Goal: Find specific page/section: Find specific page/section

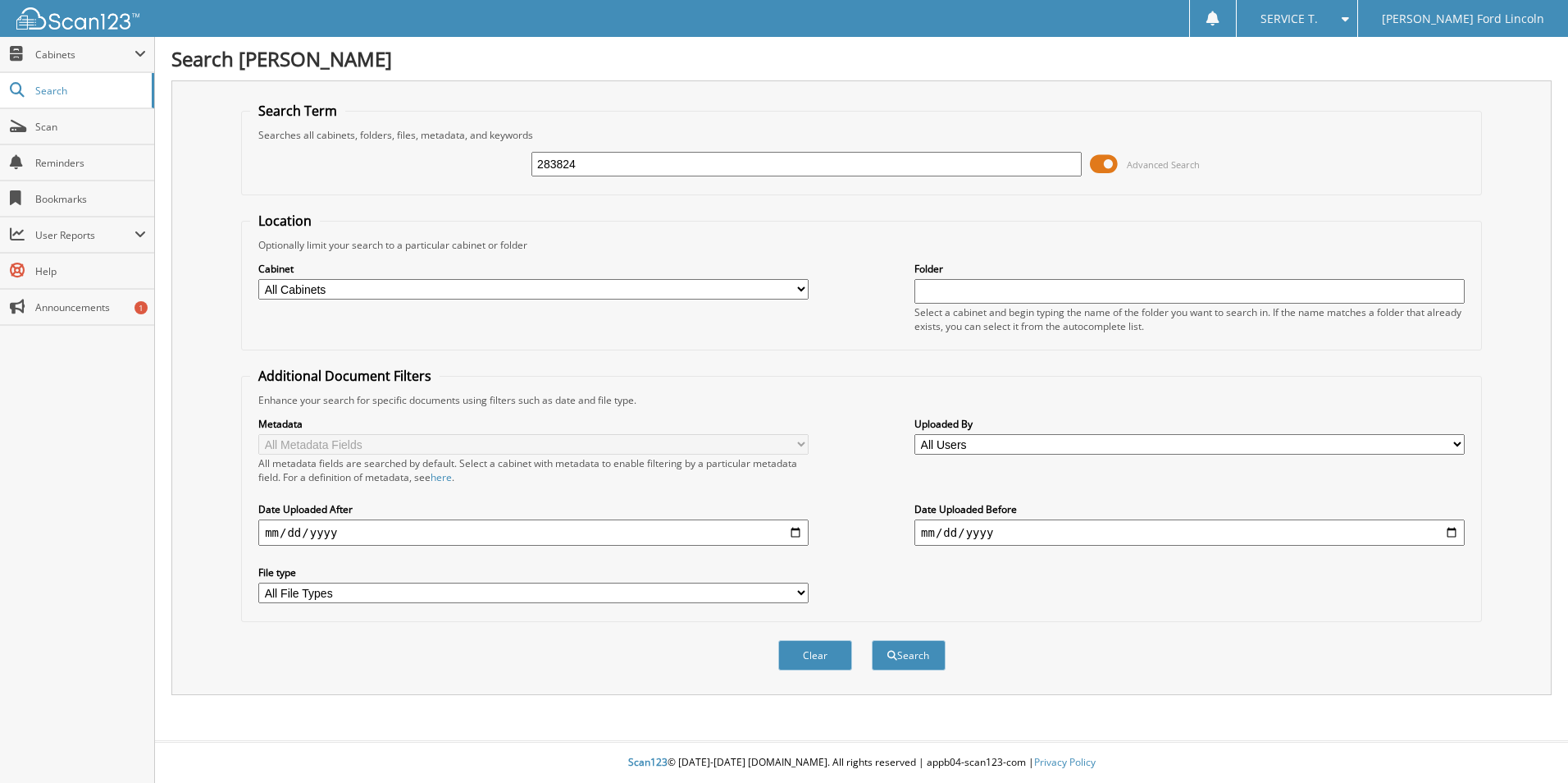
type input "283824"
click at [872, 640] on button "Search" at bounding box center [908, 655] width 74 height 31
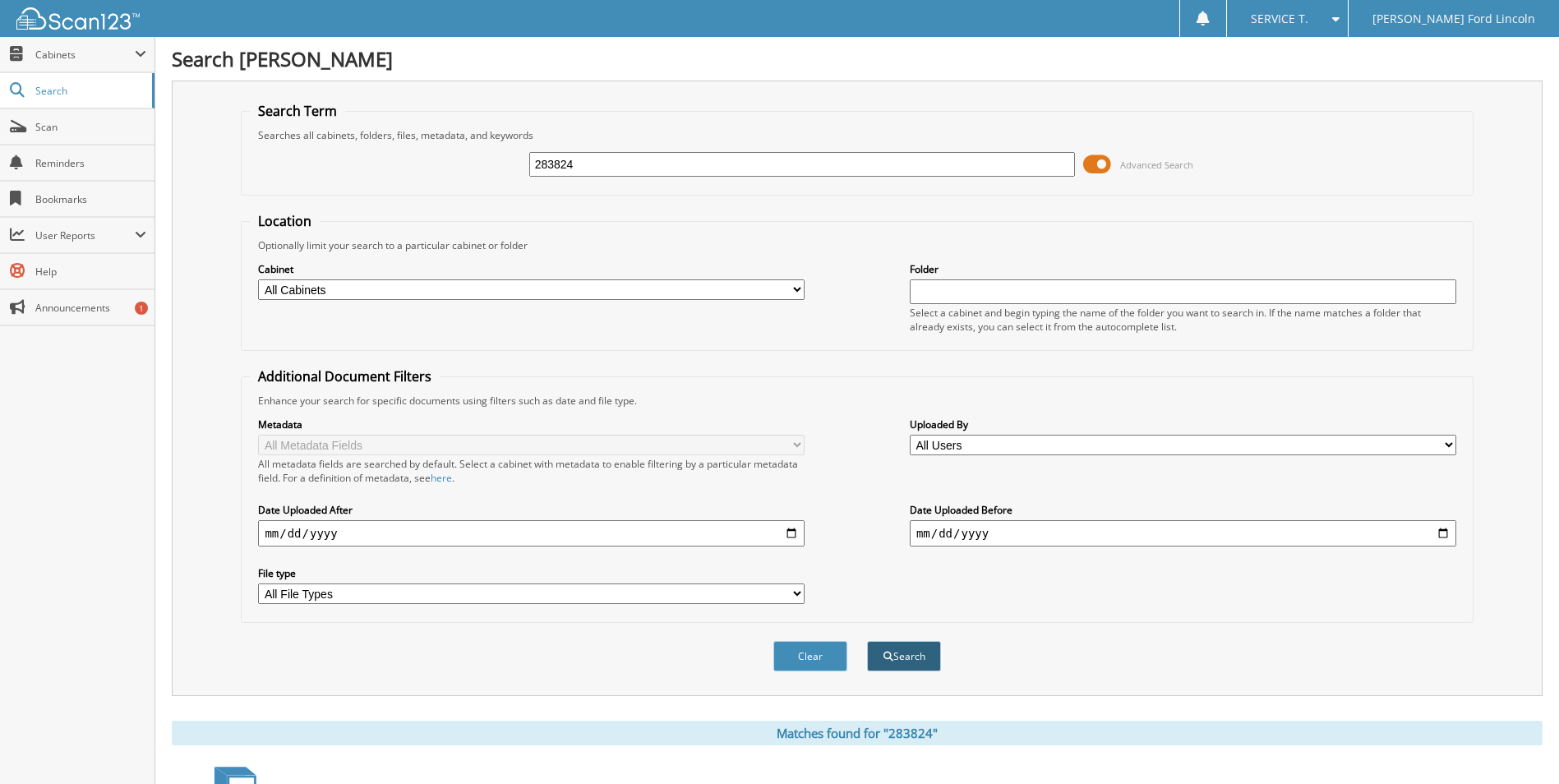
scroll to position [235, 0]
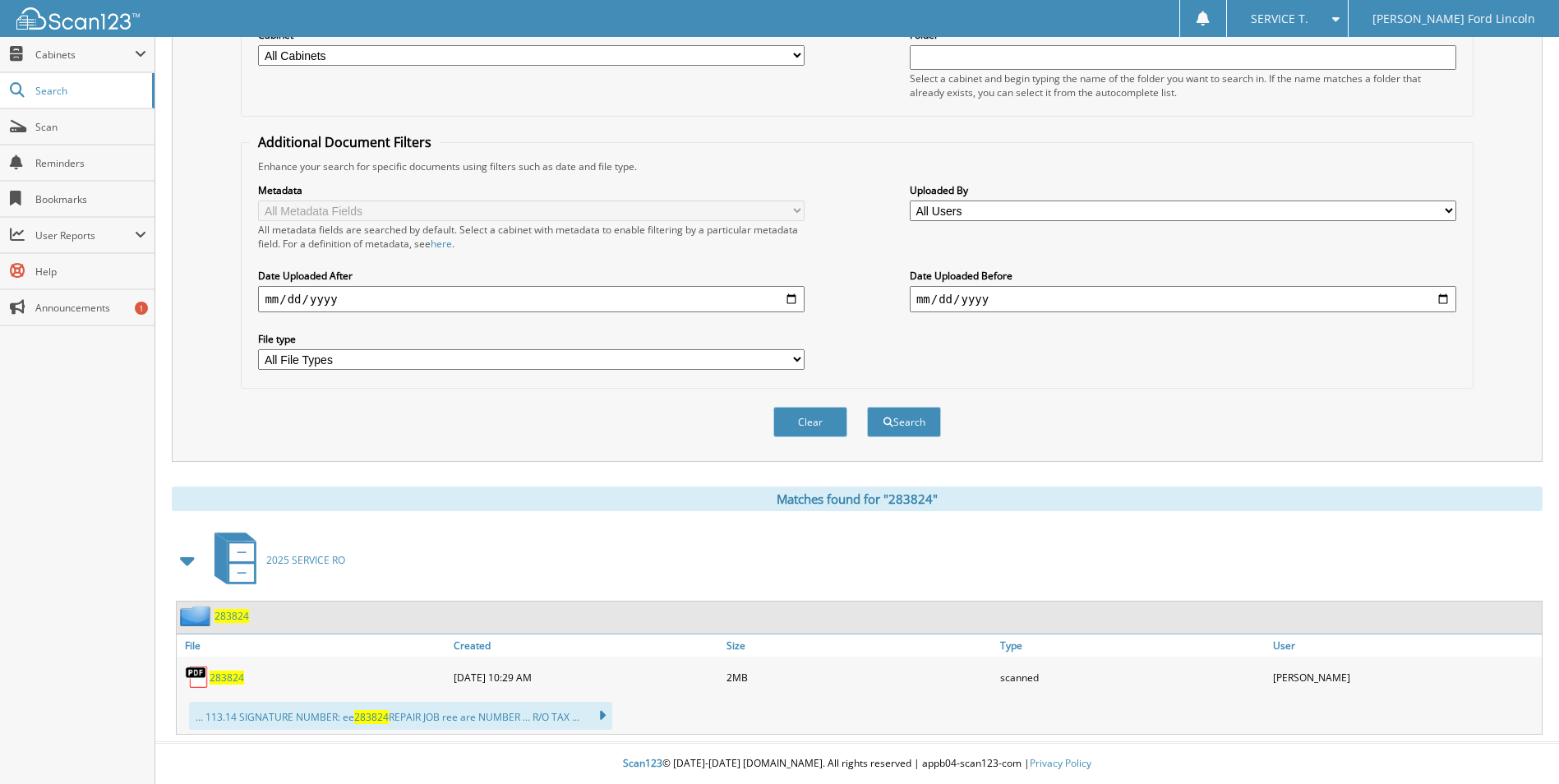
click at [228, 671] on span "283824" at bounding box center [226, 677] width 34 height 14
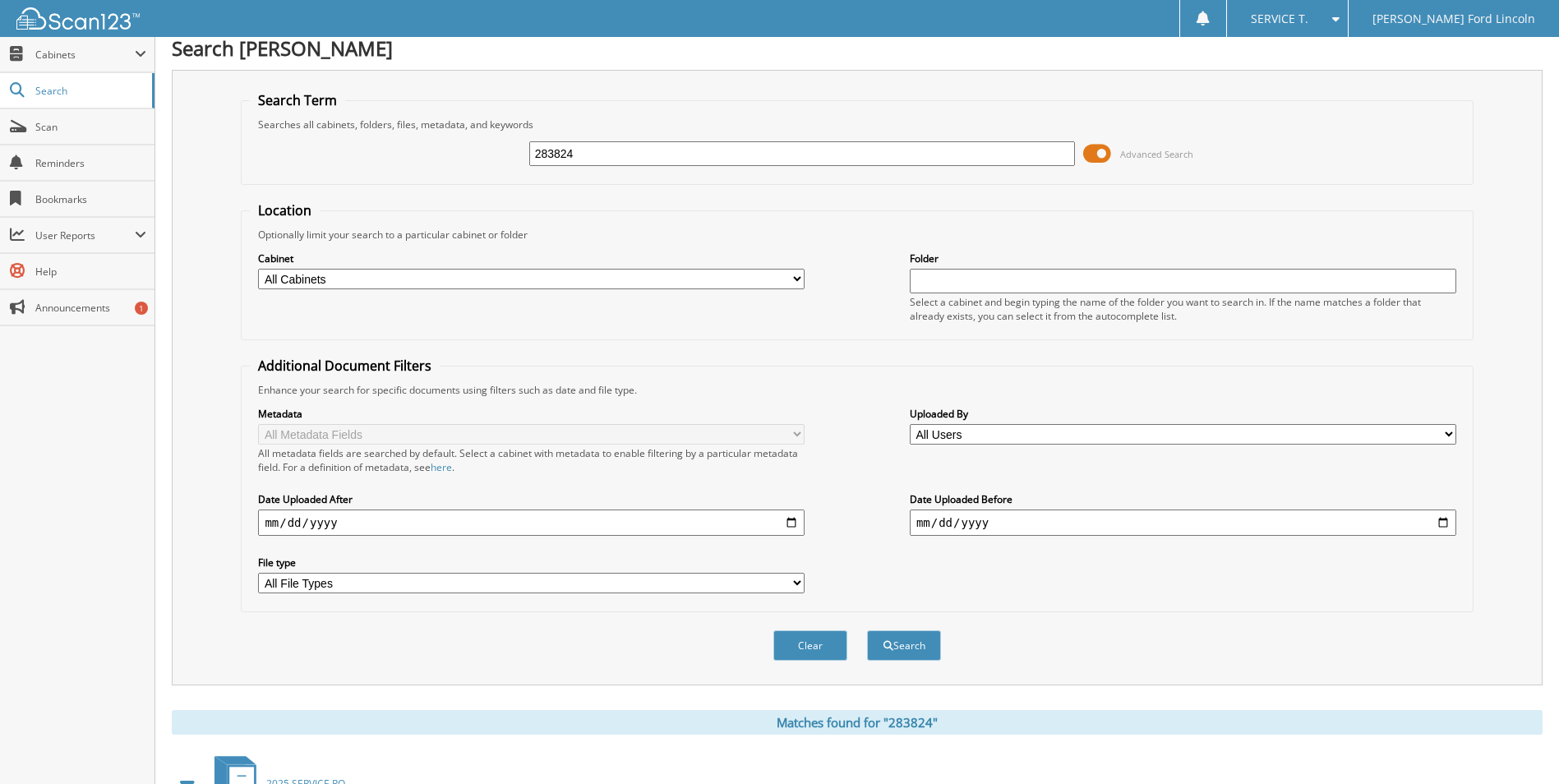
scroll to position [0, 0]
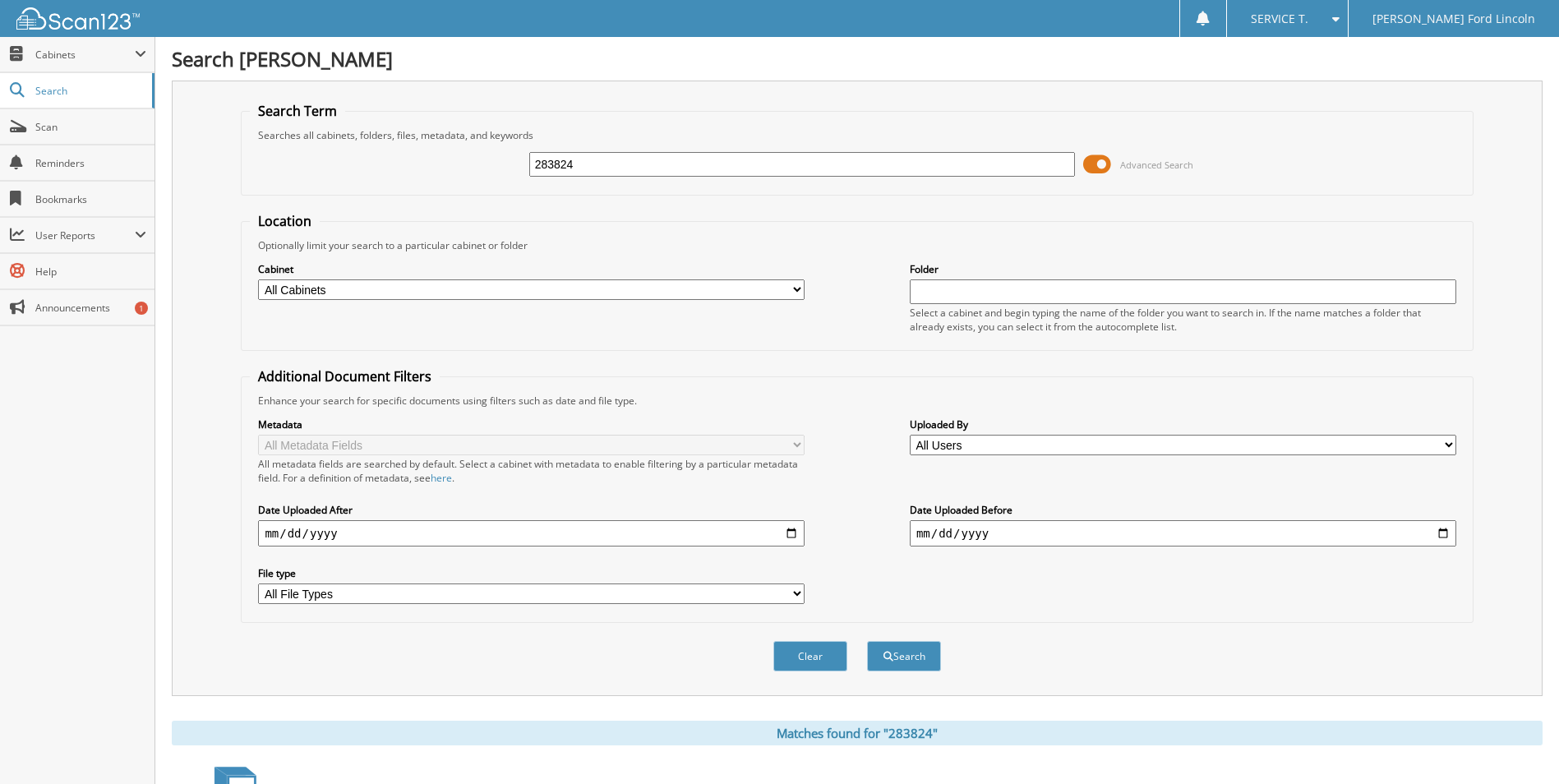
click at [597, 164] on input "283824" at bounding box center [803, 164] width 546 height 24
type input "284214"
click at [867, 640] on button "Search" at bounding box center [904, 655] width 74 height 31
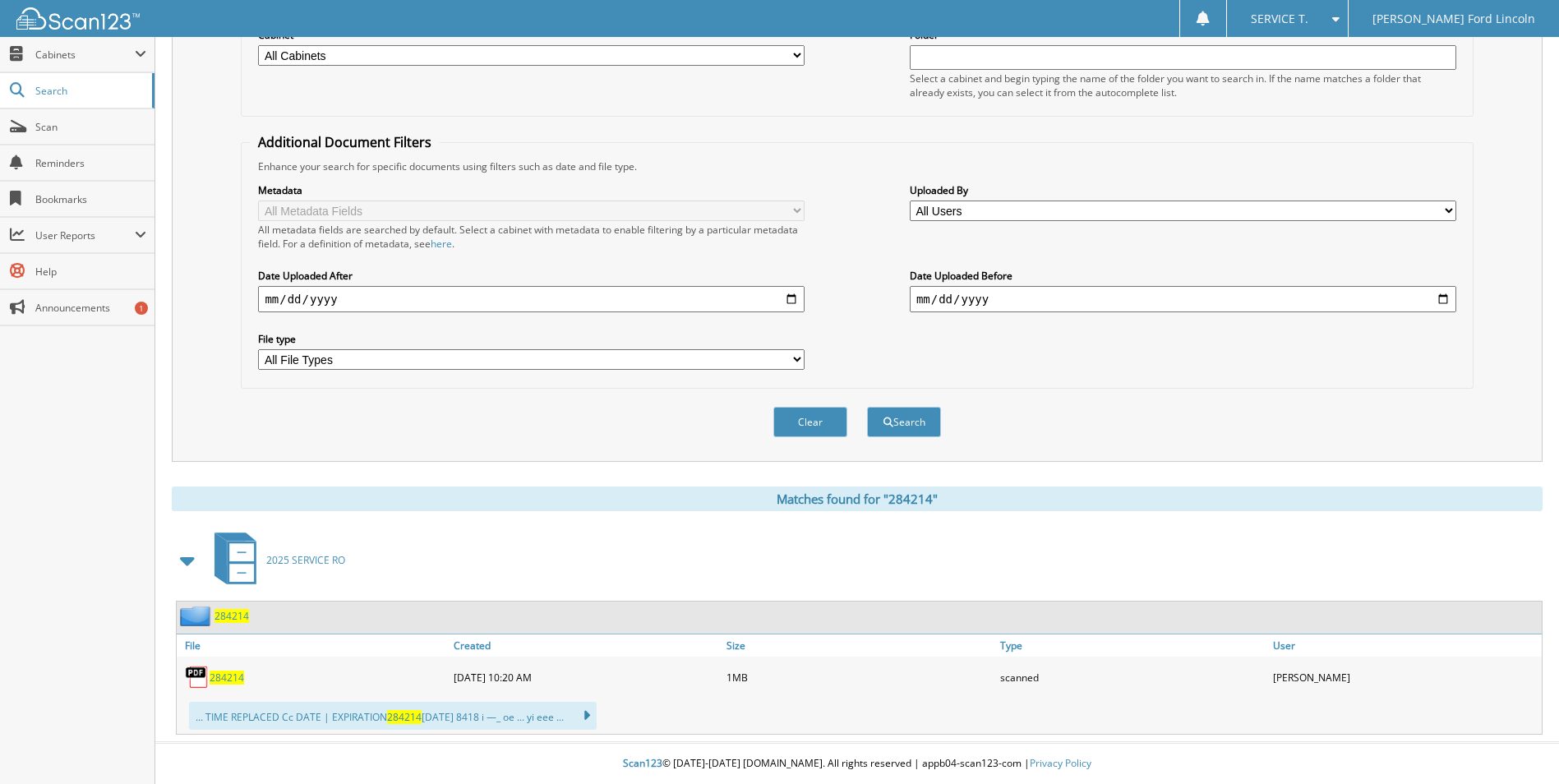
click at [216, 677] on span "284214" at bounding box center [226, 677] width 34 height 14
click at [210, 676] on span "284214" at bounding box center [226, 677] width 34 height 14
